Goal: Find specific page/section: Find specific page/section

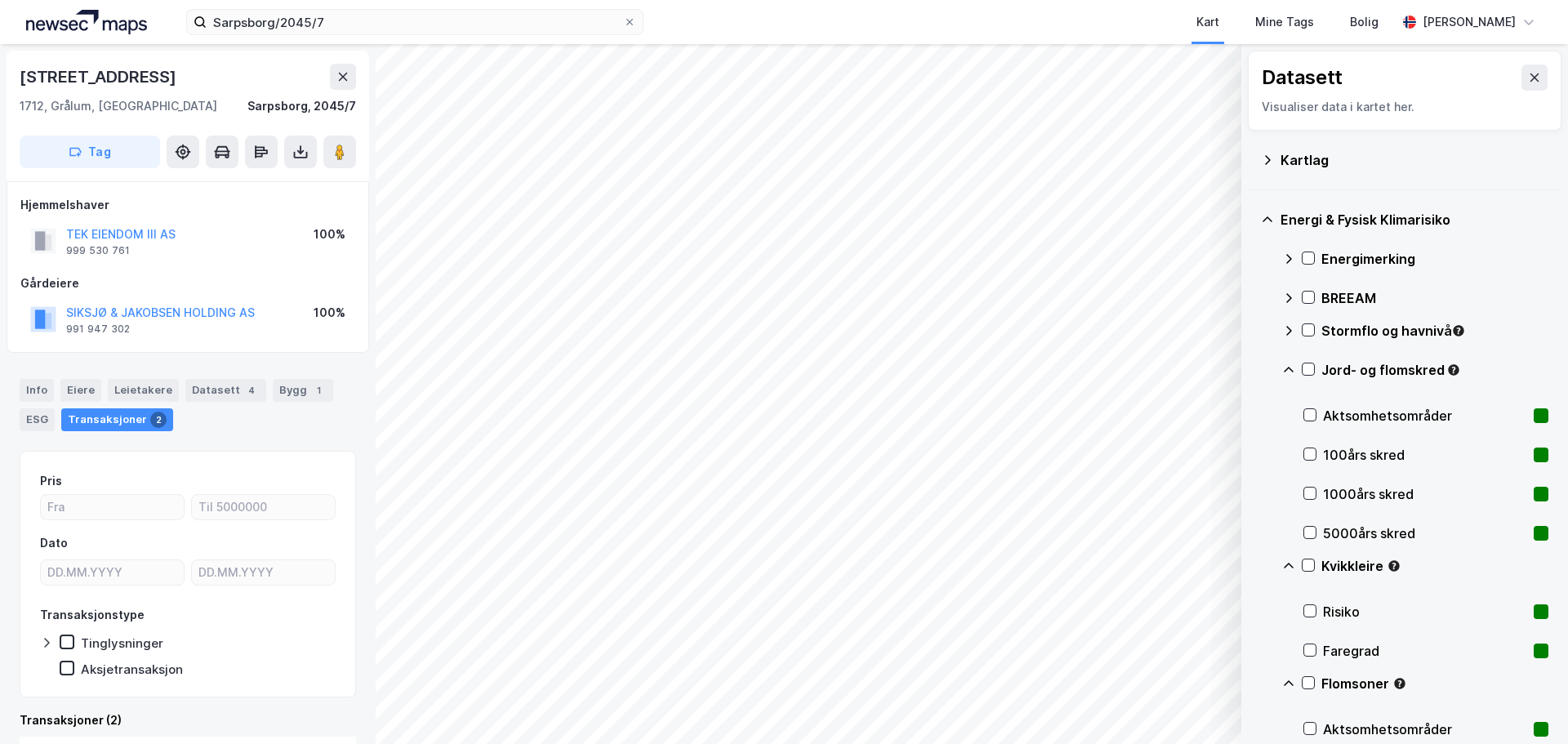
scroll to position [161, 0]
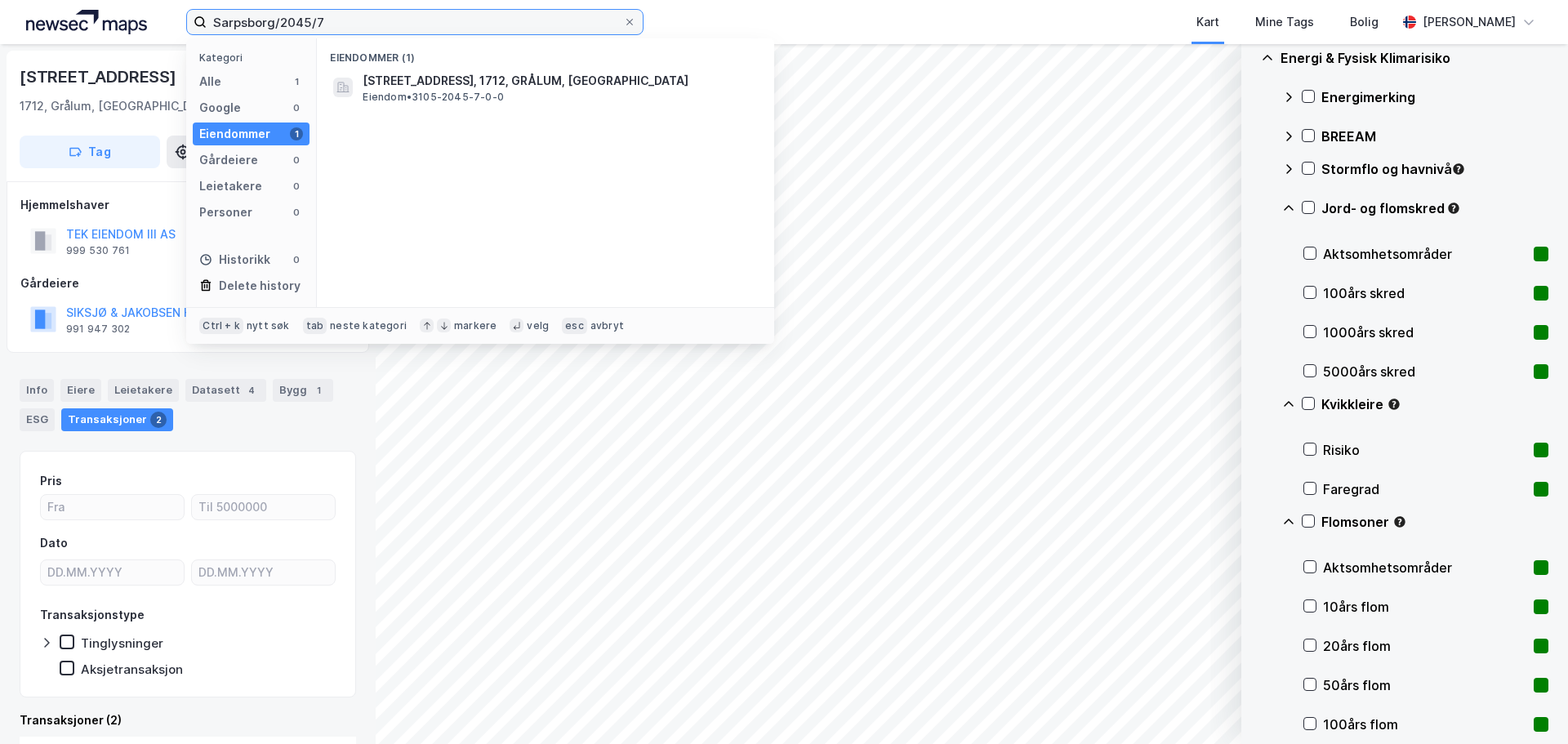
drag, startPoint x: 326, startPoint y: 22, endPoint x: 145, endPoint y: 1, distance: 182.2
click at [145, 1] on div "Sarpsborg/2045/7 Kategori Alle 1 Google 0 Eiendommer 1 Gårdeiere 0 Leietakere 0…" at bounding box center [784, 21] width 1568 height 44
type input "Ramstadsletta 17"
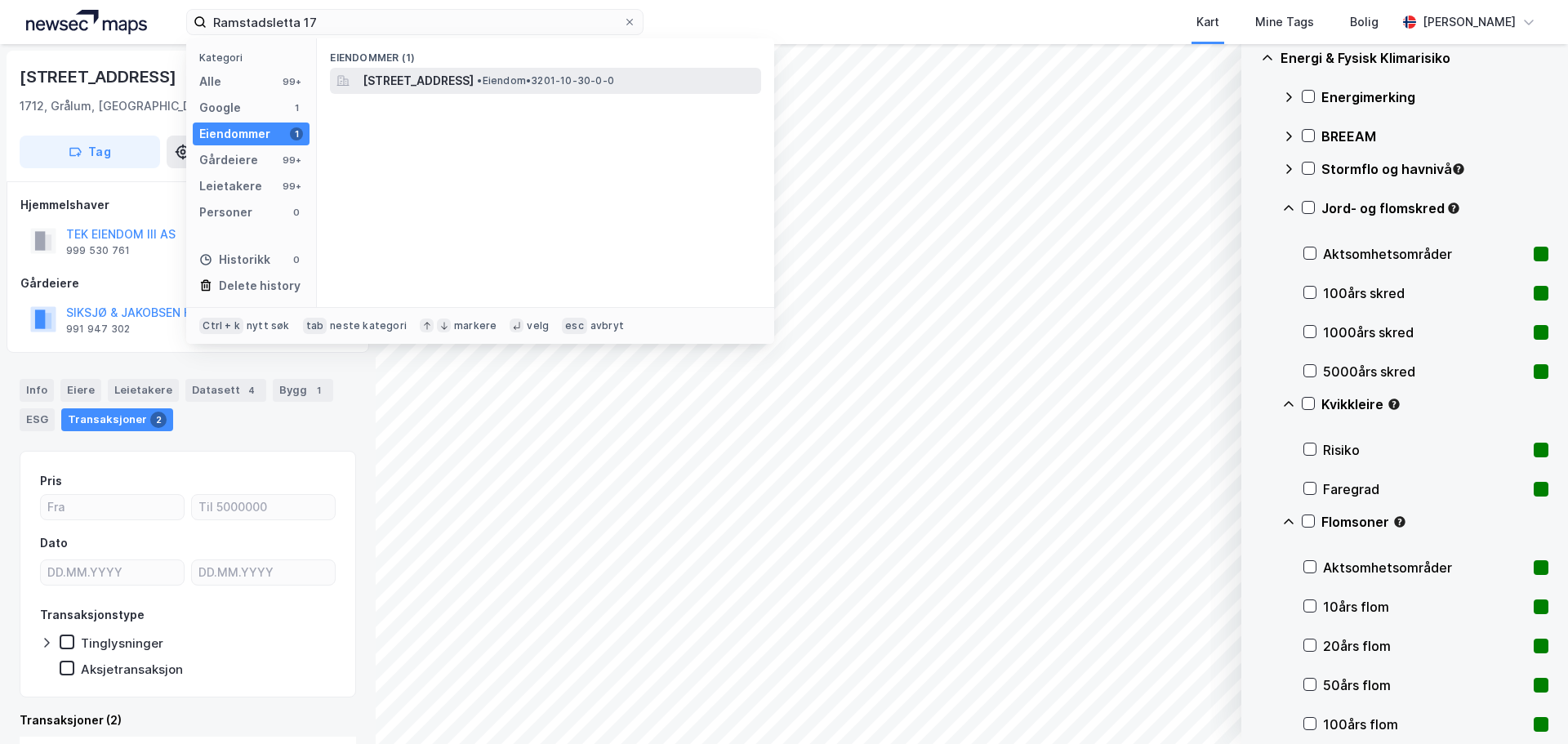
click at [474, 74] on span "[STREET_ADDRESS]" at bounding box center [418, 81] width 111 height 20
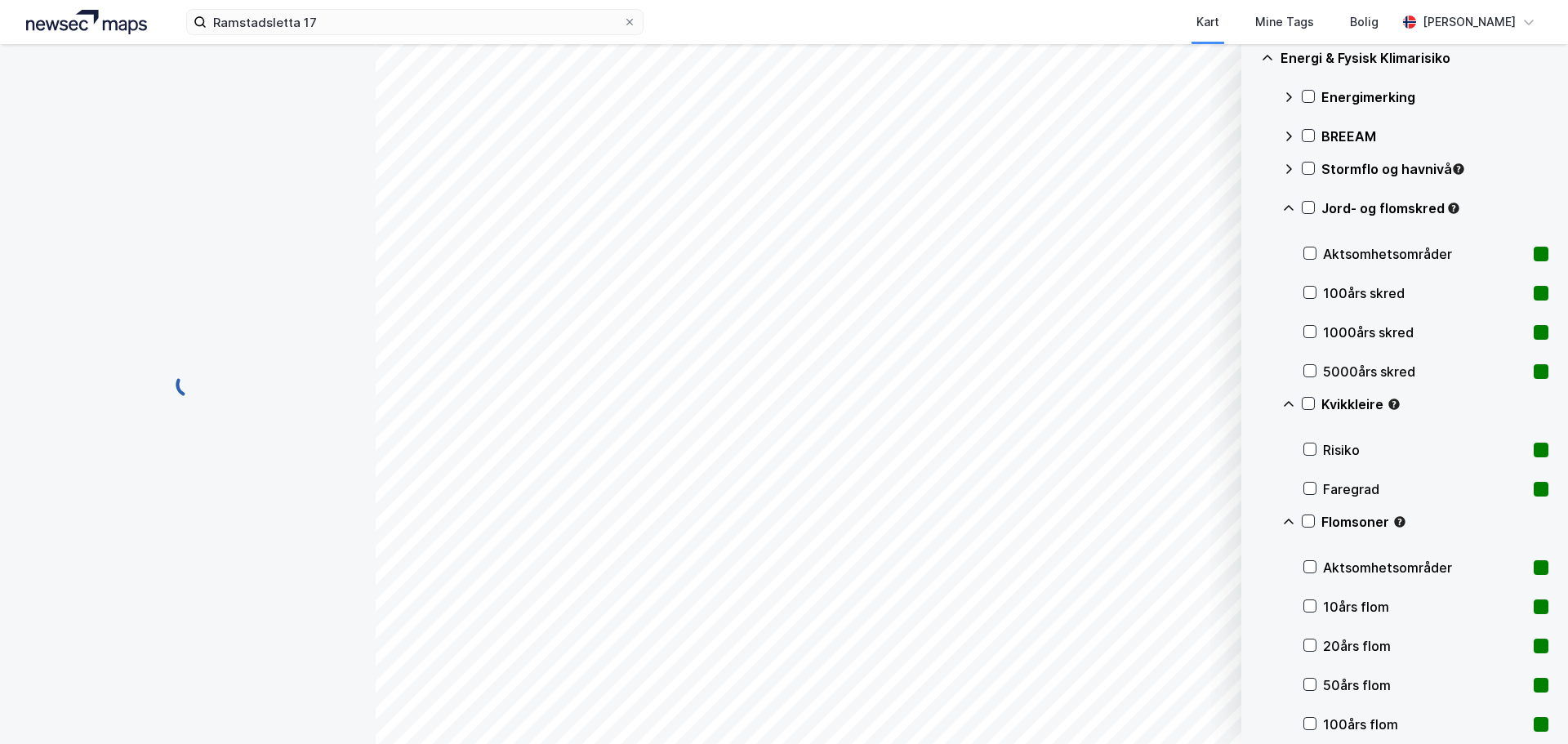
scroll to position [91, 0]
